Goal: Information Seeking & Learning: Get advice/opinions

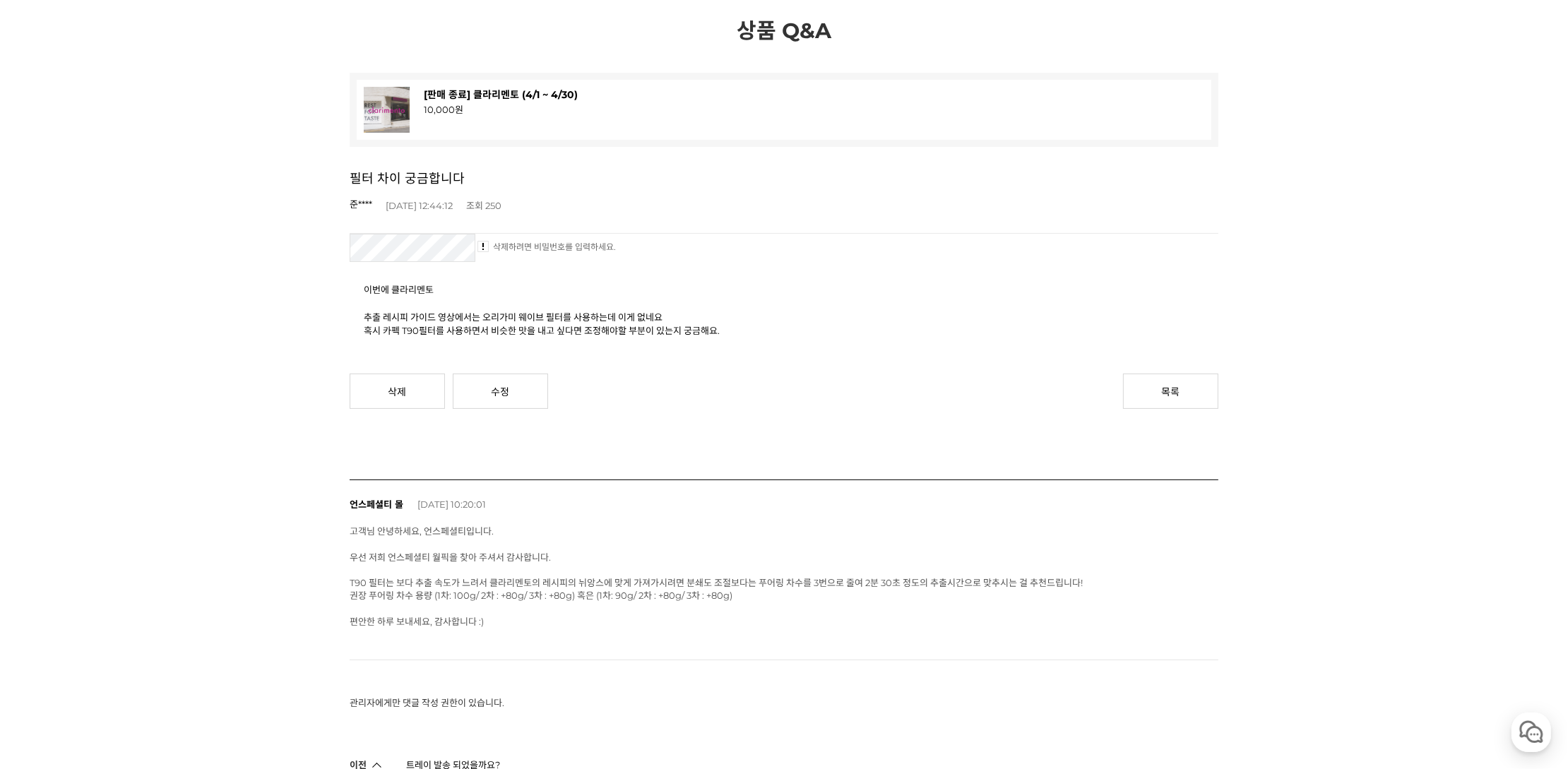
scroll to position [281, 0]
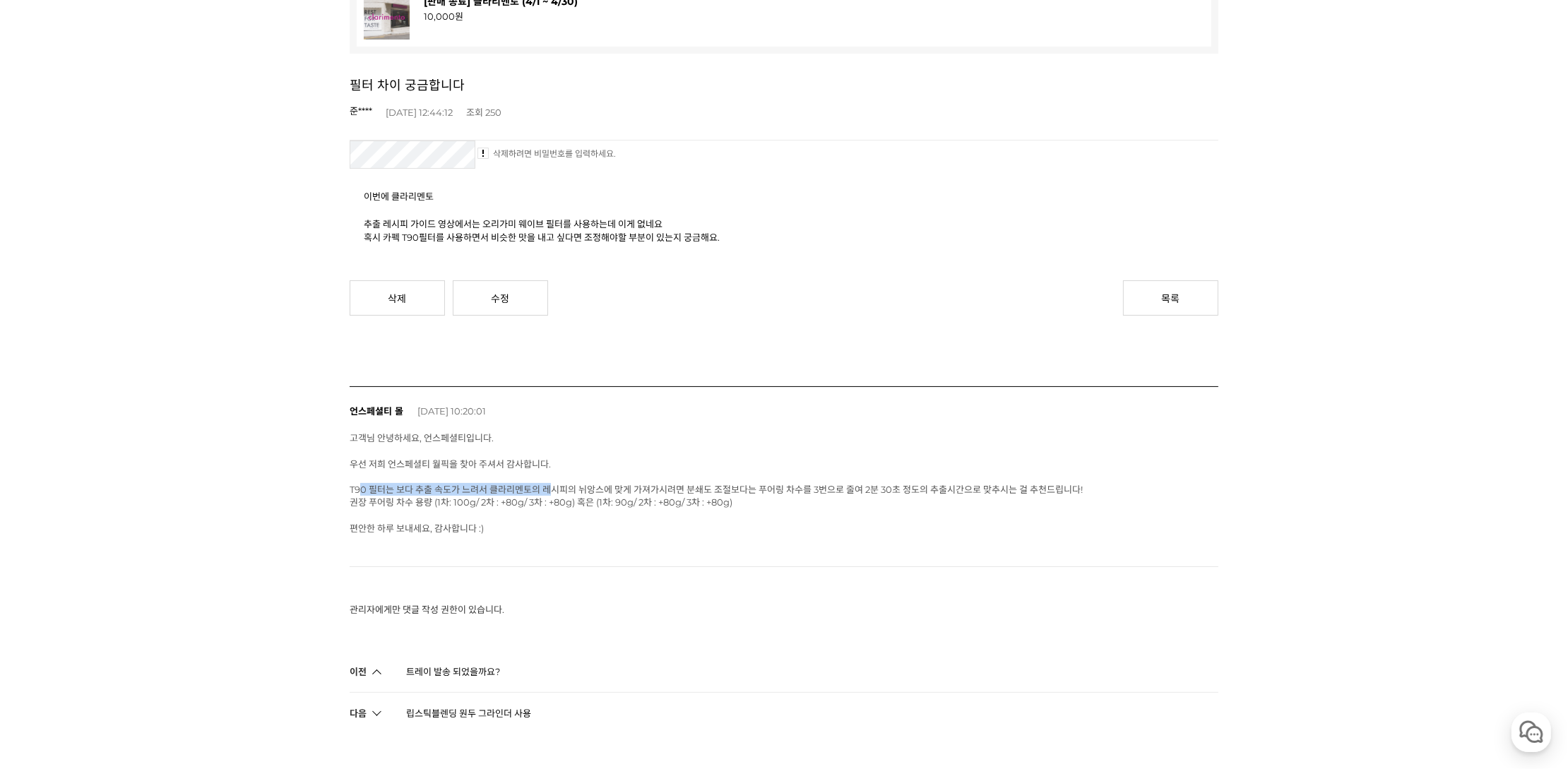
drag, startPoint x: 358, startPoint y: 488, endPoint x: 547, endPoint y: 482, distance: 189.1
click at [547, 481] on span "고객님 안녕하세요, 언스페셜티입니다. 우선 저희 언스페셜티 월픽을 찾아 주셔서 감사합니다. T90 필터는 보다 추출 속도가 느려서 클라리멘토의…" at bounding box center [716, 483] width 733 height 101
click at [542, 501] on span "고객님 안녕하세요, 언스페셜티입니다. 우선 저희 언스페셜티 월픽을 찾아 주셔서 감사합니다. T90 필터는 보다 추출 속도가 느려서 클라리멘토의…" at bounding box center [716, 483] width 733 height 101
drag, startPoint x: 615, startPoint y: 481, endPoint x: 823, endPoint y: 486, distance: 208.1
click at [823, 486] on span "고객님 안녕하세요, 언스페셜티입니다. 우선 저희 언스페셜티 월픽을 찾아 주셔서 감사합니다. T90 필터는 보다 추출 속도가 느려서 클라리멘토의…" at bounding box center [716, 483] width 733 height 101
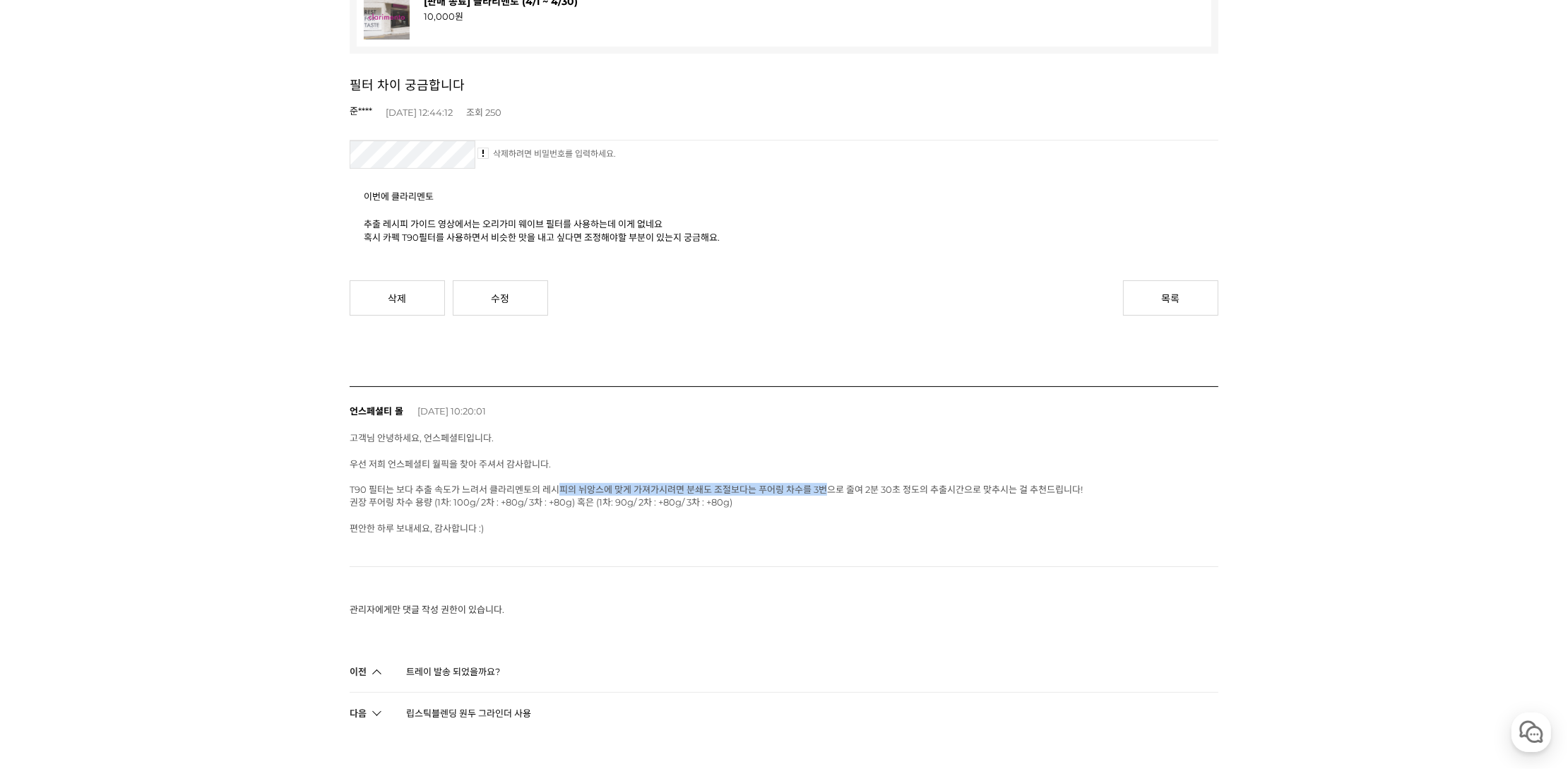
click at [818, 488] on span "고객님 안녕하세요, 언스페셜티입니다. 우선 저희 언스페셜티 월픽을 찾아 주셔서 감사합니다. T90 필터는 보다 추출 속도가 느려서 클라리멘토의…" at bounding box center [716, 483] width 733 height 101
drag, startPoint x: 769, startPoint y: 493, endPoint x: 910, endPoint y: 491, distance: 141.0
click at [910, 491] on div "고객님 안녕하세요, 언스페셜티입니다. 우선 저희 언스페셜티 월픽을 찾아 주셔서 감사합니다. T90 필터는 보다 추출 속도가 느려서 클라리멘토의…" at bounding box center [784, 483] width 869 height 103
click at [871, 506] on div "고객님 안녕하세요, 언스페셜티입니다. 우선 저희 언스페셜티 월픽을 찾아 주셔서 감사합니다. T90 필터는 보다 추출 속도가 느려서 클라리멘토의…" at bounding box center [784, 483] width 869 height 103
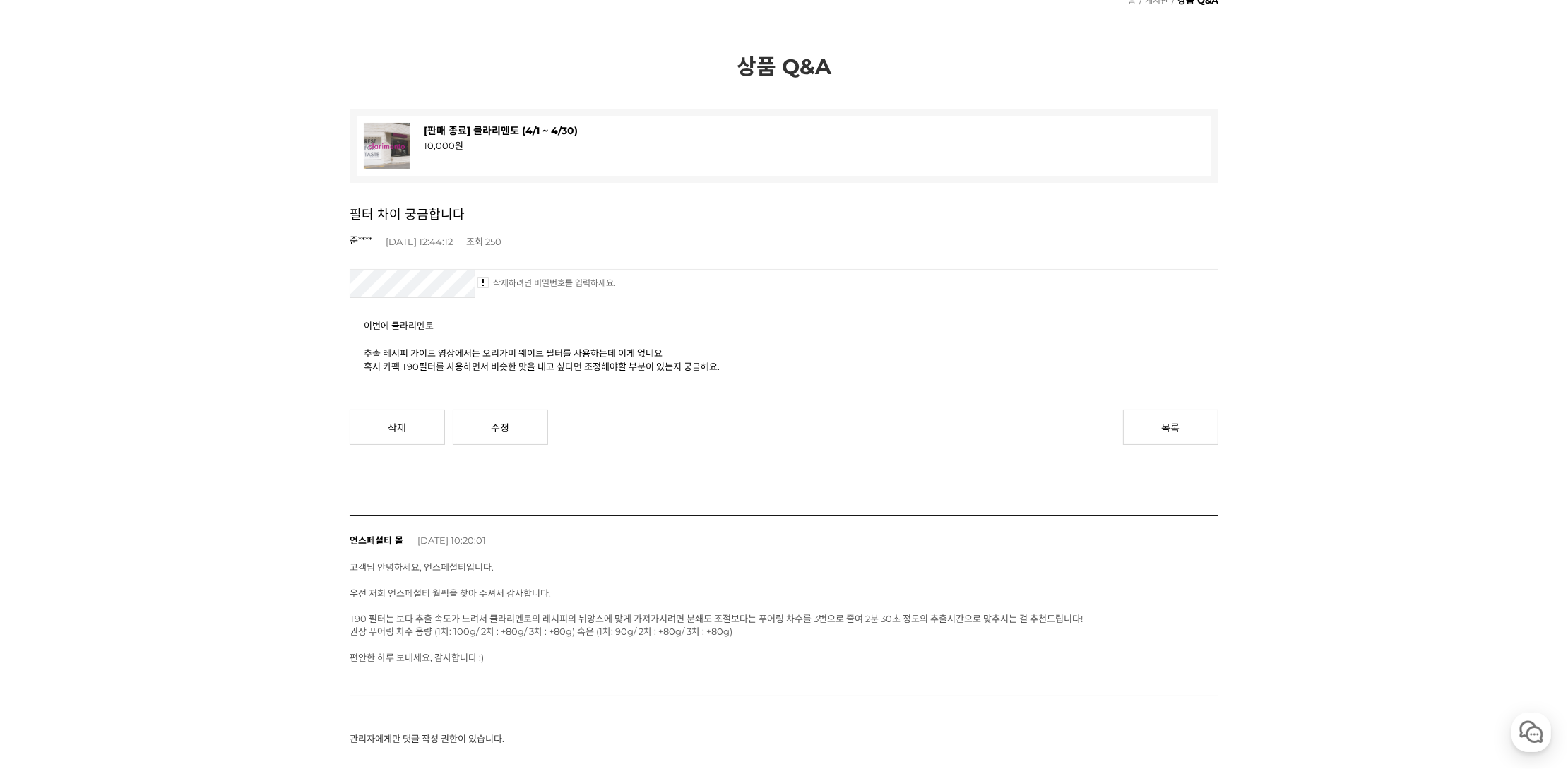
scroll to position [0, 0]
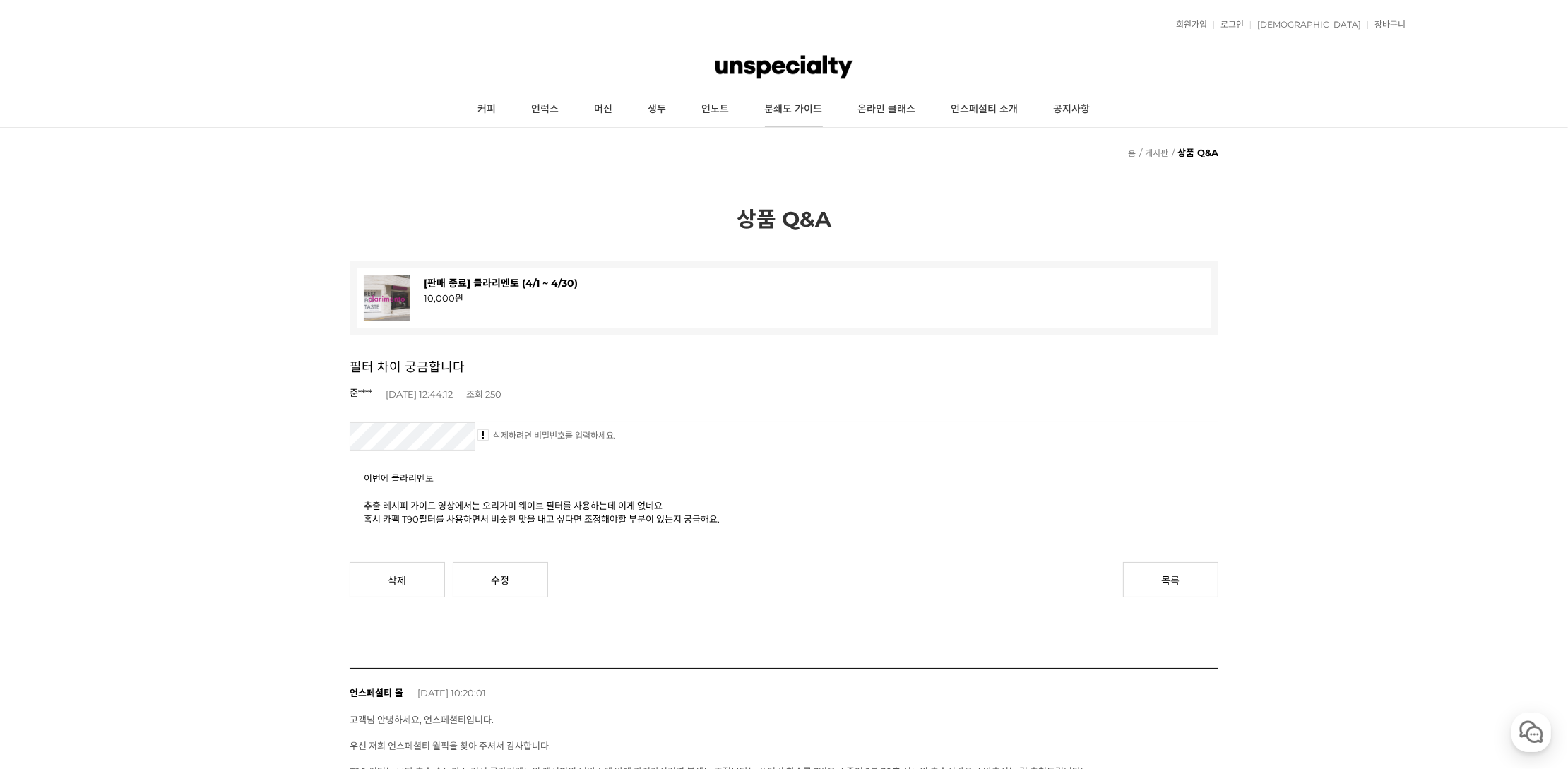
click at [794, 96] on link "분쇄도 가이드" at bounding box center [793, 109] width 93 height 35
